Goal: Task Accomplishment & Management: Complete application form

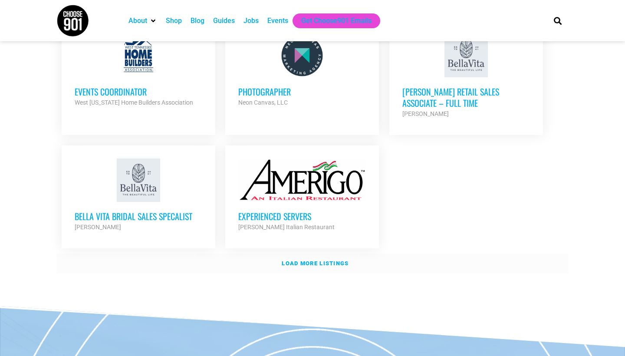
scroll to position [1009, 0]
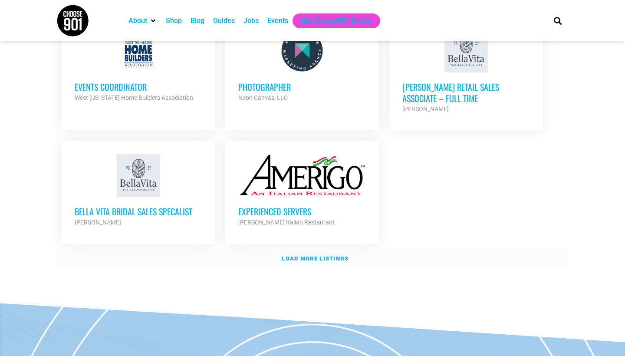
click at [312, 255] on strong "Load more listings" at bounding box center [315, 258] width 67 height 7
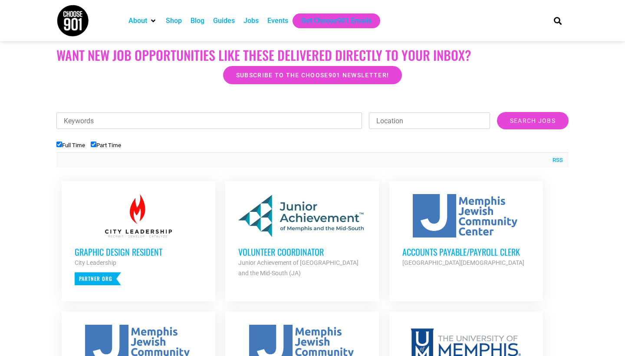
scroll to position [215, 0]
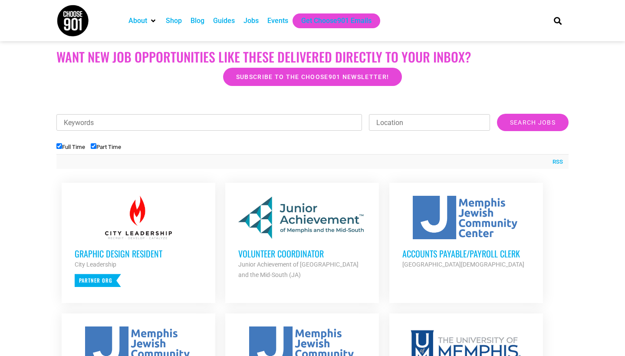
click at [288, 124] on input "Keywords" at bounding box center [208, 122] width 305 height 16
type input "training and curriculum specialist"
click at [532, 122] on input "Search Jobs" at bounding box center [533, 122] width 72 height 17
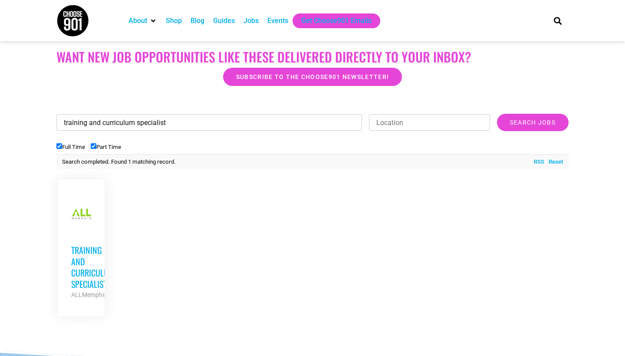
scroll to position [293, 0]
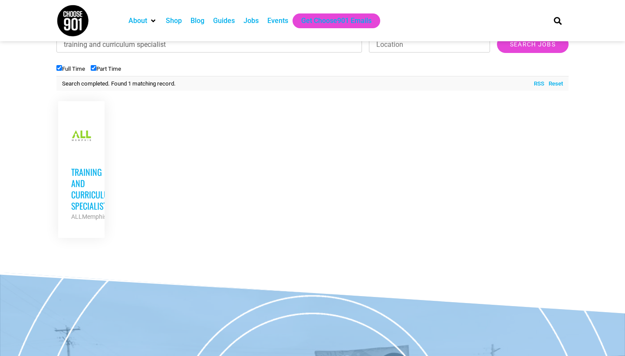
click at [92, 179] on link "Training and Curriculum Specialist ALLMemphis Partner Org Full Time" at bounding box center [81, 168] width 47 height 134
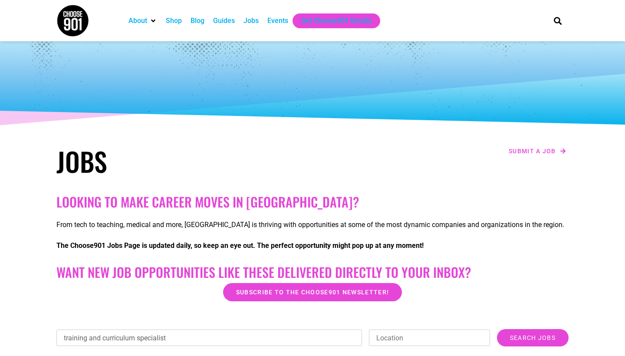
scroll to position [0, 0]
click at [253, 23] on div "Jobs" at bounding box center [250, 21] width 15 height 10
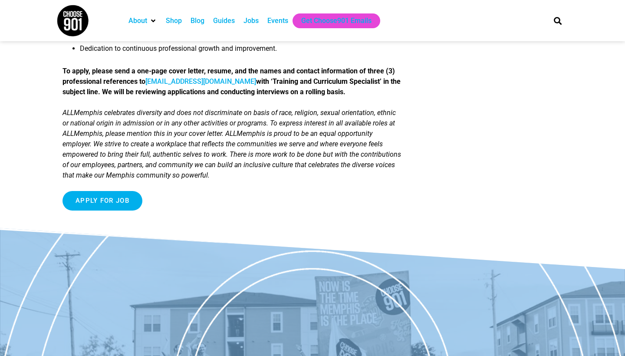
scroll to position [780, 0]
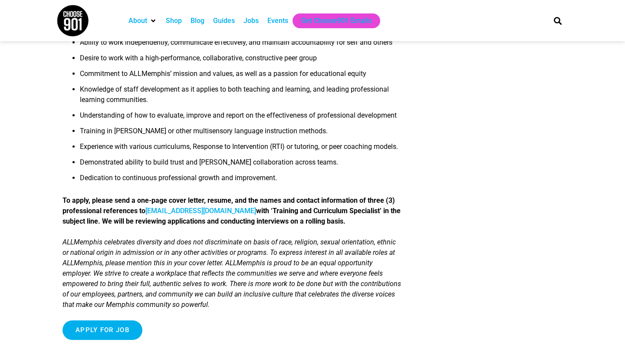
drag, startPoint x: 262, startPoint y: 243, endPoint x: 185, endPoint y: 245, distance: 76.8
click at [185, 225] on strong "To apply, please send a one-page cover letter, resume, and the names and contac…" at bounding box center [231, 210] width 338 height 29
copy strong "careers@allmemphis.org"
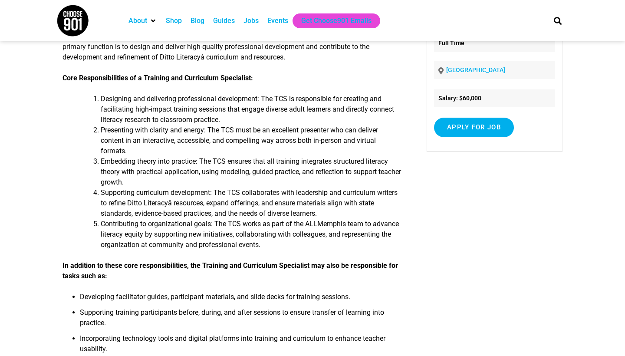
scroll to position [87, 0]
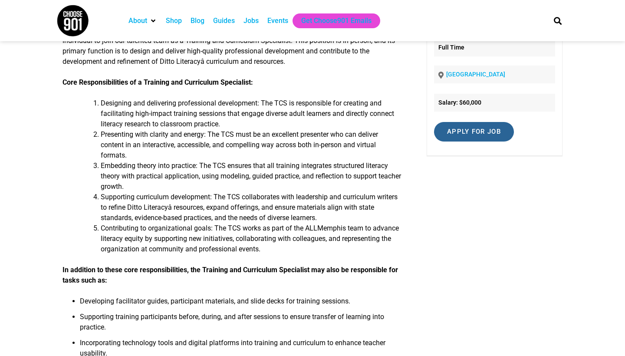
click at [494, 131] on input "Apply for job" at bounding box center [474, 132] width 80 height 20
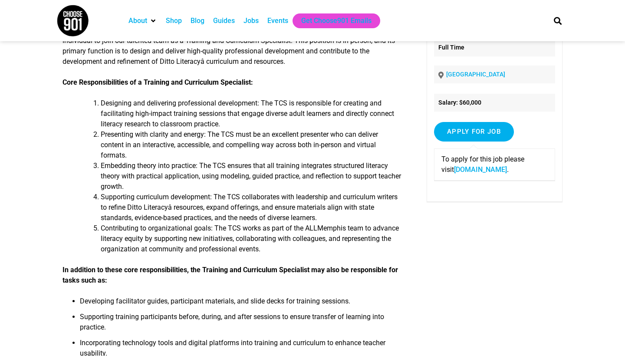
click at [455, 167] on link "allmemphis.org" at bounding box center [480, 169] width 53 height 8
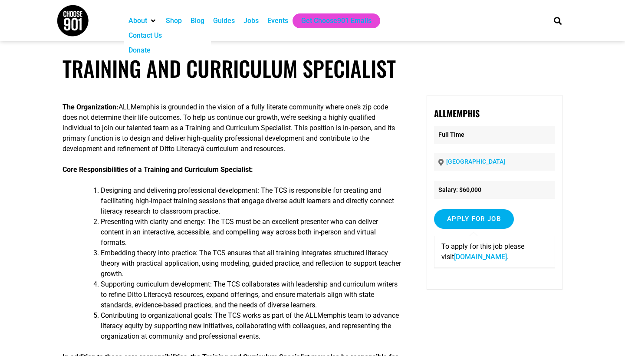
scroll to position [0, 0]
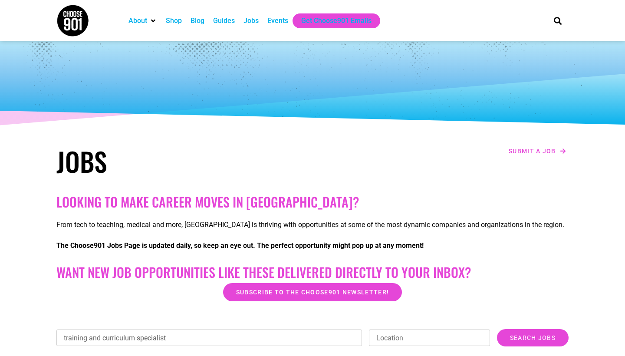
click at [253, 21] on div "Jobs" at bounding box center [250, 21] width 15 height 10
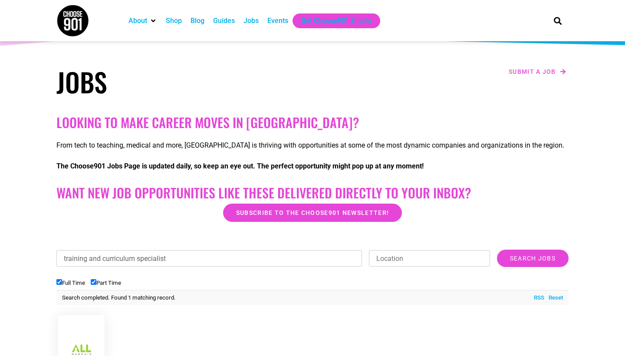
scroll to position [83, 0]
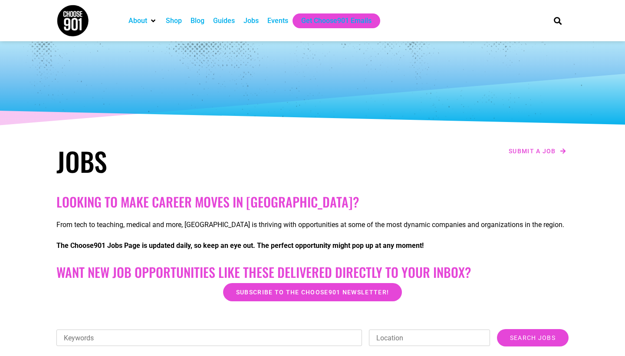
click at [94, 161] on h1 "Jobs" at bounding box center [182, 160] width 252 height 31
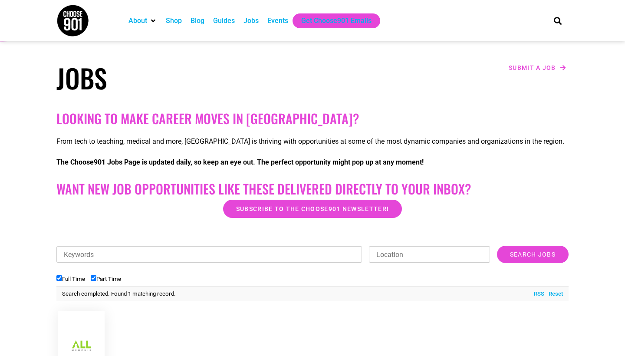
scroll to position [84, 0]
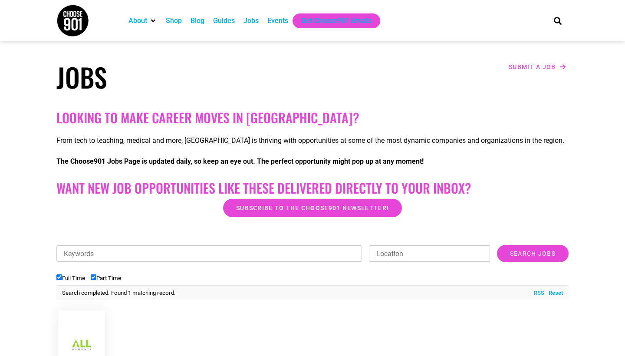
click at [551, 293] on link "Reset" at bounding box center [553, 293] width 19 height 9
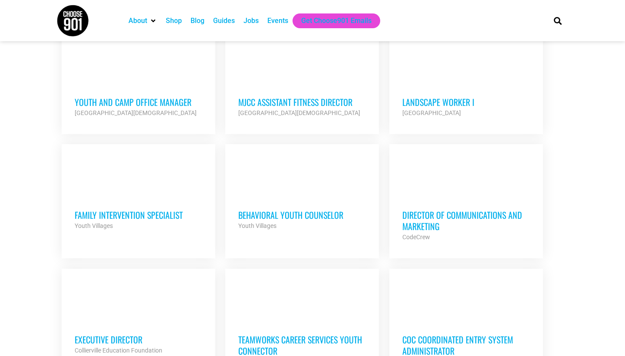
scroll to position [541, 0]
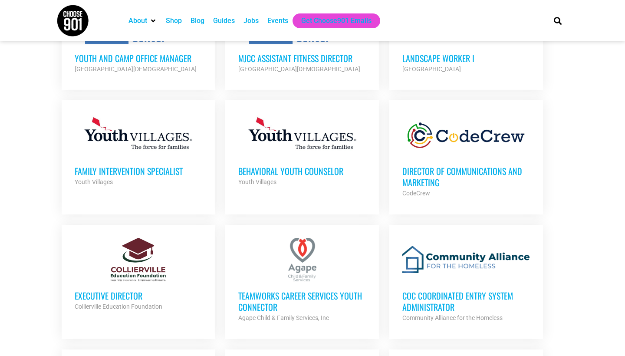
click at [136, 175] on h3 "Family Intervention Specialist" at bounding box center [139, 170] width 128 height 11
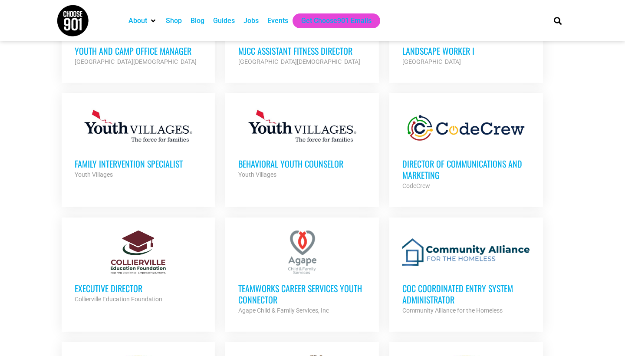
scroll to position [549, 0]
click at [143, 259] on div at bounding box center [139, 251] width 128 height 43
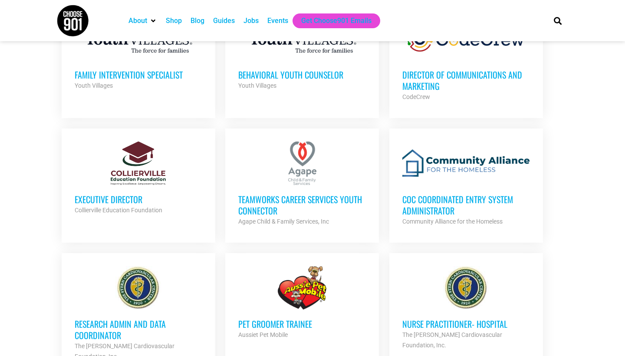
scroll to position [641, 0]
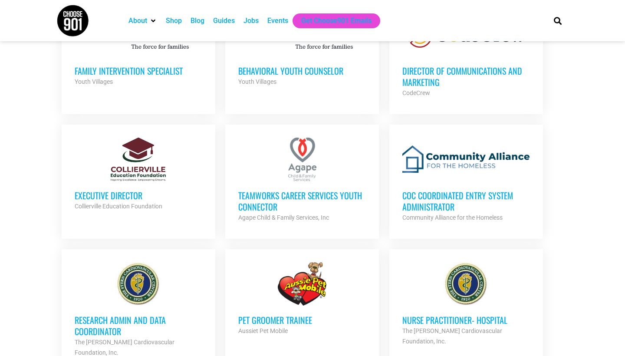
click at [411, 199] on h3 "CoC Coordinated Entry System Administrator" at bounding box center [466, 201] width 128 height 23
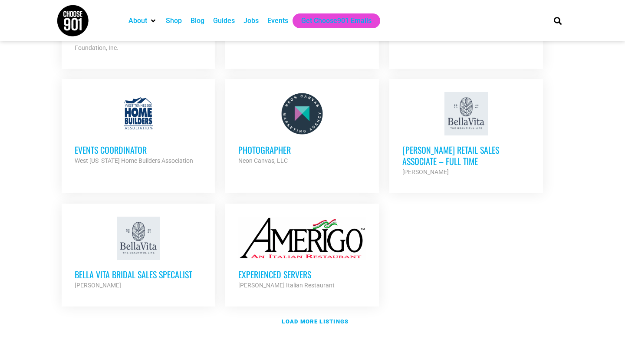
scroll to position [996, 0]
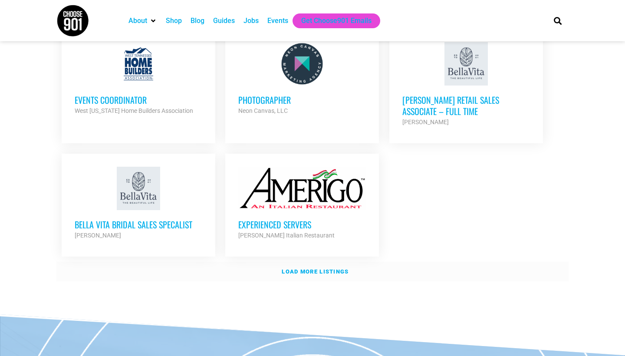
click at [319, 268] on strong "Load more listings" at bounding box center [315, 271] width 67 height 7
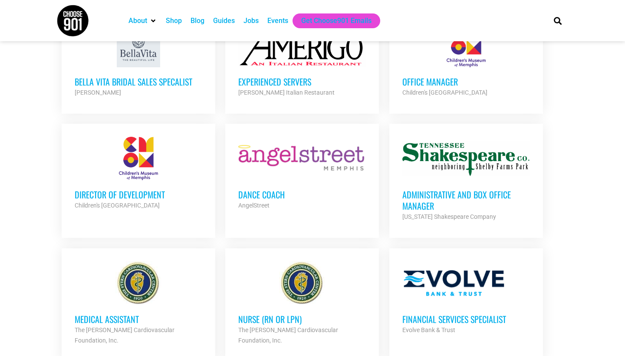
scroll to position [1142, 0]
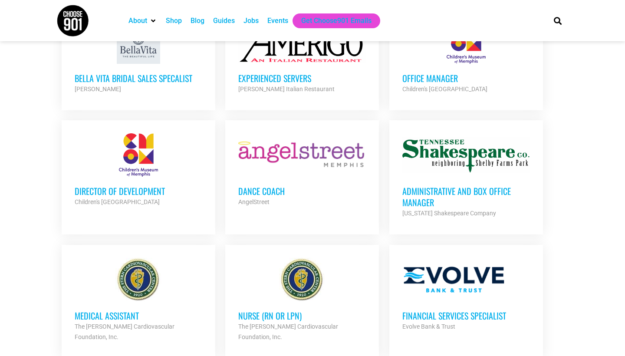
click at [481, 154] on div at bounding box center [466, 154] width 128 height 43
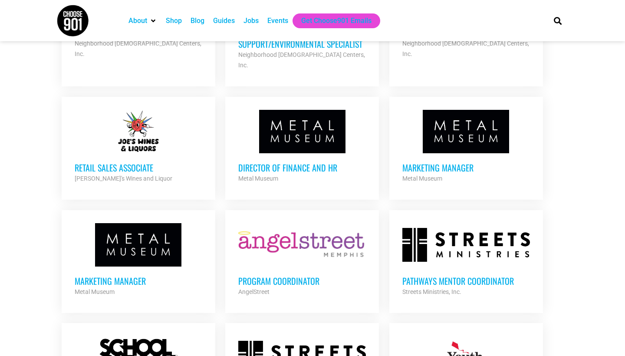
scroll to position [1680, 0]
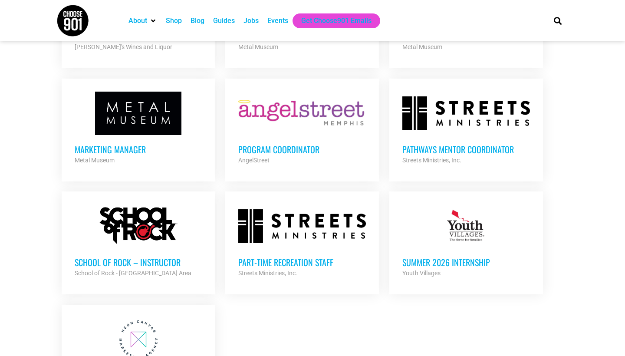
click at [420, 135] on div "Pathways Mentor Coordinator Streets Ministries, Inc. Partner Org" at bounding box center [466, 150] width 128 height 30
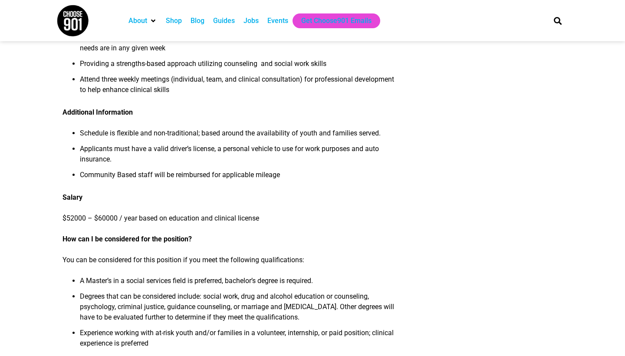
scroll to position [506, 0]
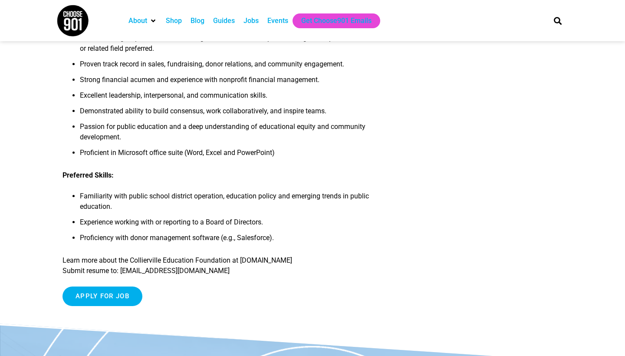
scroll to position [921, 0]
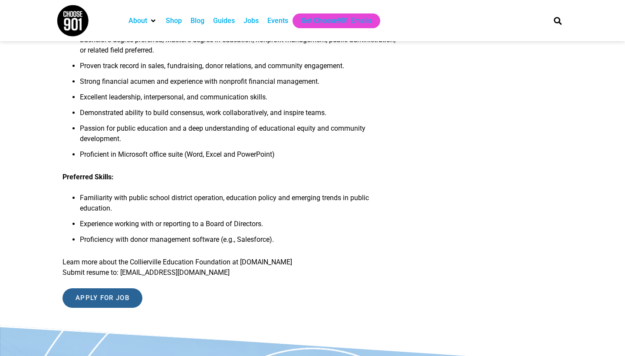
click at [134, 298] on input "Apply for job" at bounding box center [102, 298] width 80 height 20
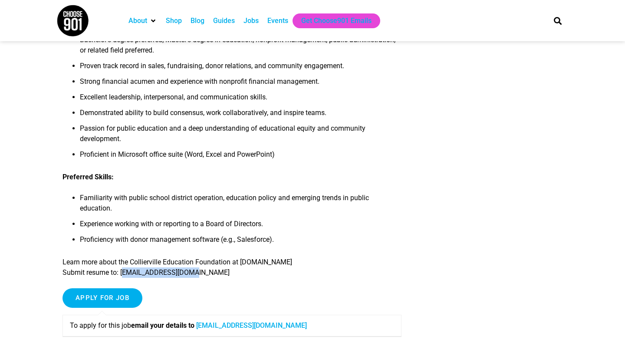
drag, startPoint x: 197, startPoint y: 273, endPoint x: 125, endPoint y: 276, distance: 72.1
click at [125, 276] on p "Learn more about the Collierville Education Foundation at ColliervilleEducation…" at bounding box center [231, 267] width 339 height 21
copy p "mycef2025@gmail.com"
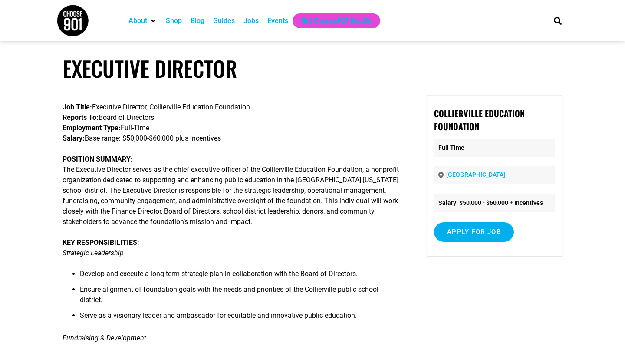
scroll to position [0, 0]
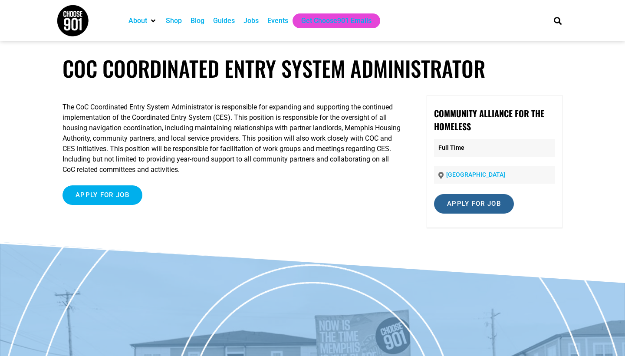
click at [445, 209] on input "Apply for job" at bounding box center [474, 204] width 80 height 20
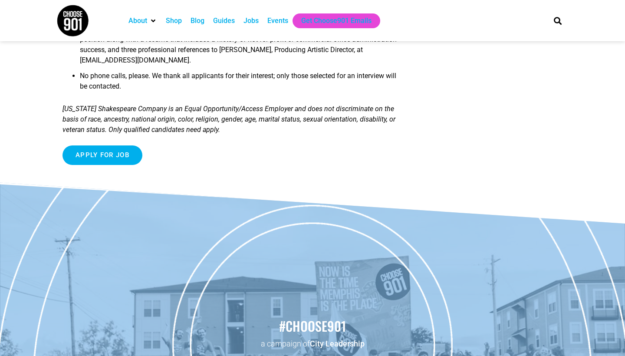
scroll to position [786, 0]
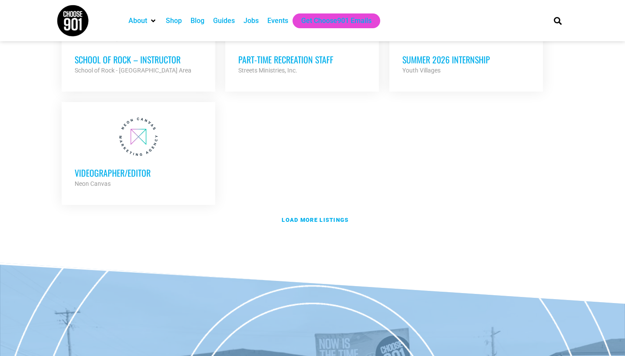
scroll to position [1881, 0]
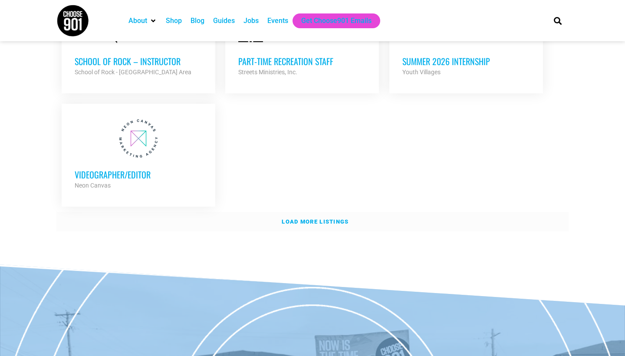
click at [330, 218] on strong "Load more listings" at bounding box center [315, 221] width 67 height 7
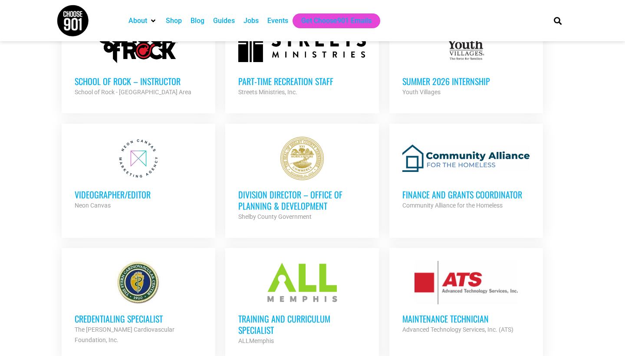
scroll to position [1861, 0]
click at [161, 312] on h3 "Credentialing Specialist" at bounding box center [139, 317] width 128 height 11
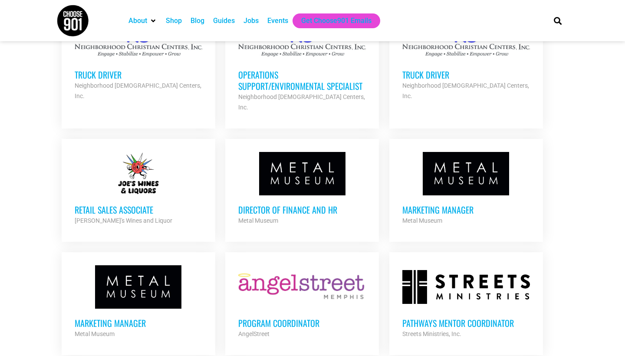
scroll to position [1505, 0]
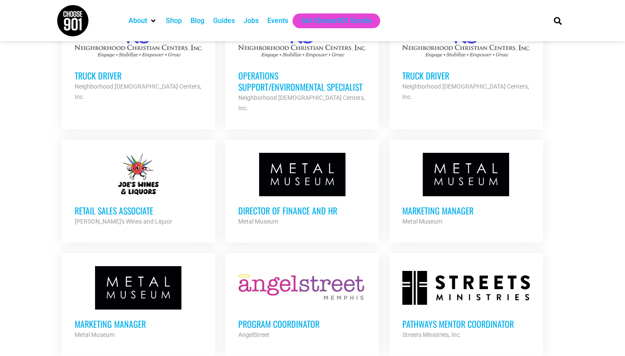
click at [257, 266] on div at bounding box center [302, 287] width 128 height 43
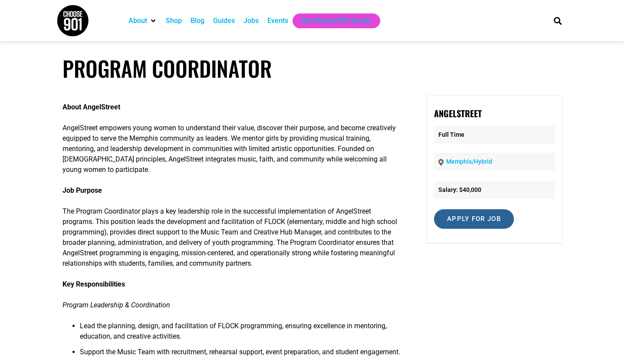
click at [456, 214] on input "Apply for job" at bounding box center [474, 219] width 80 height 20
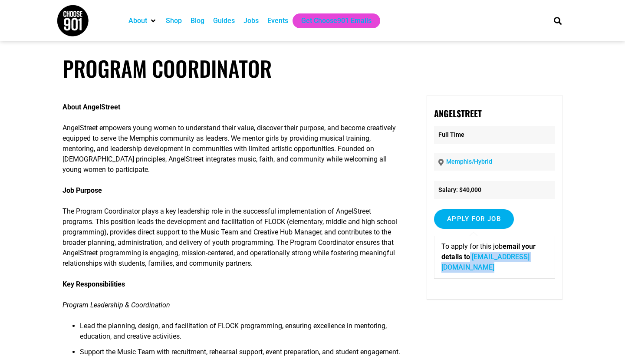
drag, startPoint x: 549, startPoint y: 267, endPoint x: 439, endPoint y: 270, distance: 110.3
click at [439, 270] on div "To apply for this job email your details to [EMAIL_ADDRESS][DOMAIN_NAME]" at bounding box center [494, 257] width 121 height 43
copy p "[EMAIL_ADDRESS][DOMAIN_NAME]"
